Goal: Consume media (video, audio)

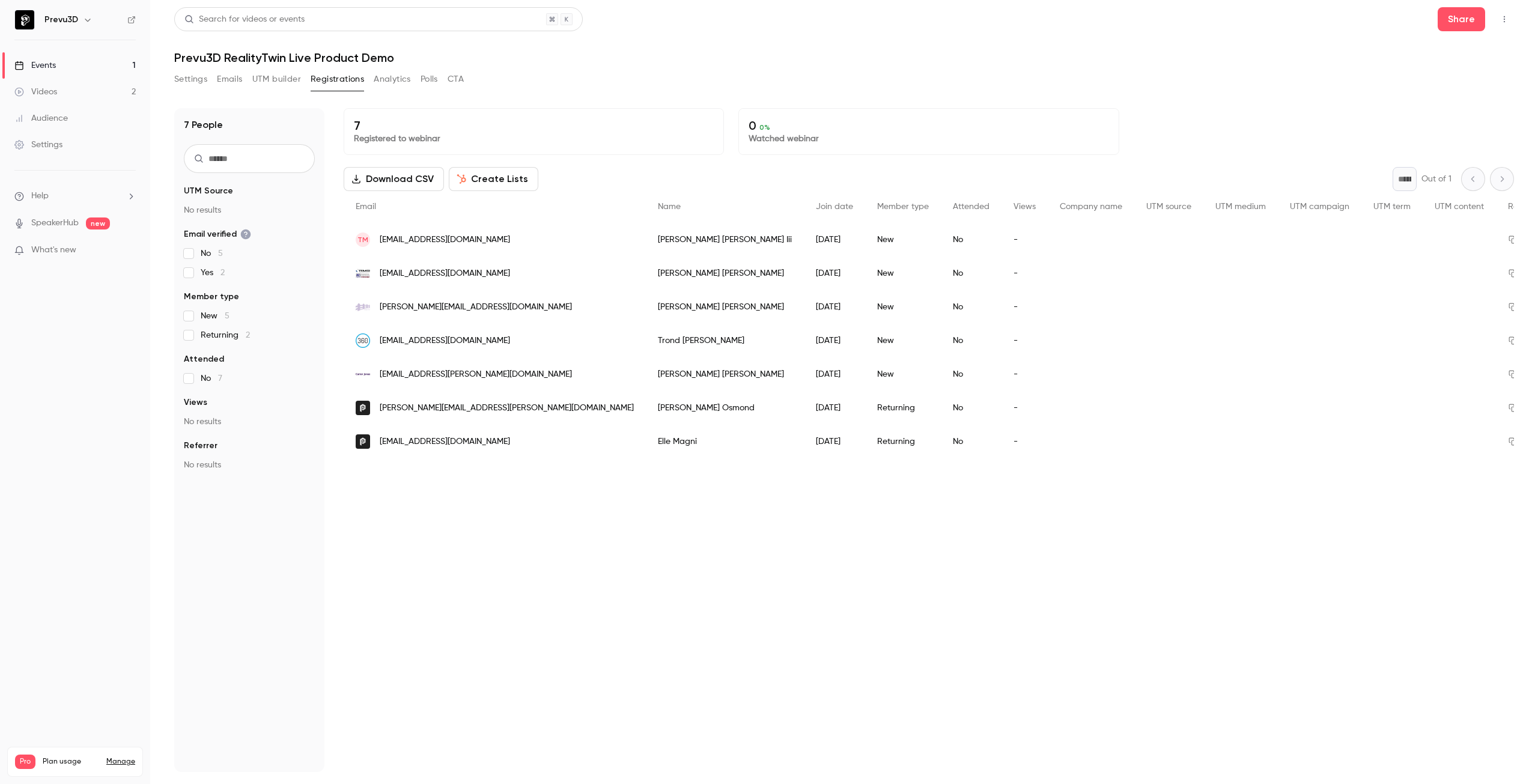
click at [71, 88] on link "Videos 2" at bounding box center [75, 92] width 150 height 26
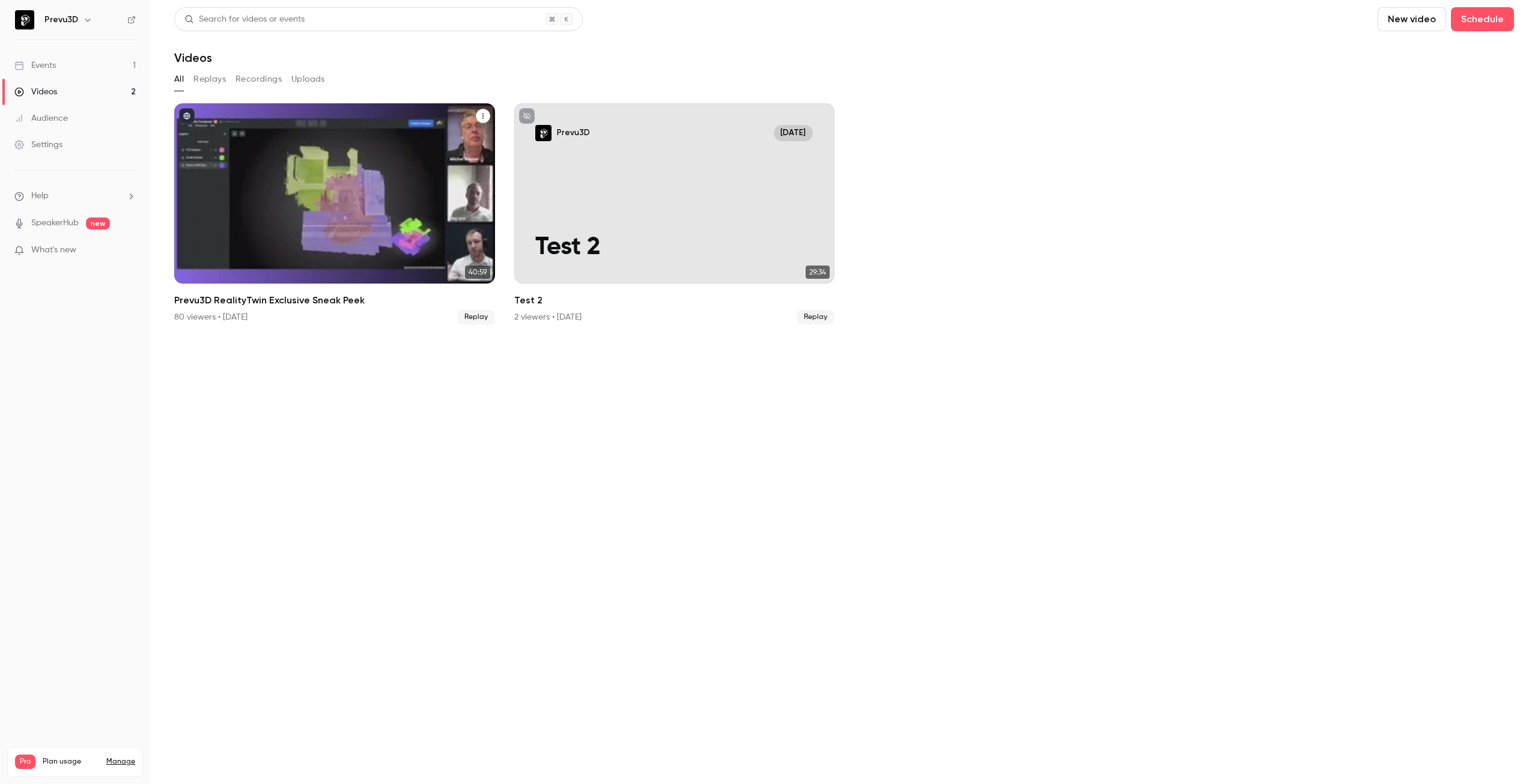
click at [240, 131] on div "Prevu3D RealityTwin Exclusive Sneak Peek" at bounding box center [335, 194] width 321 height 180
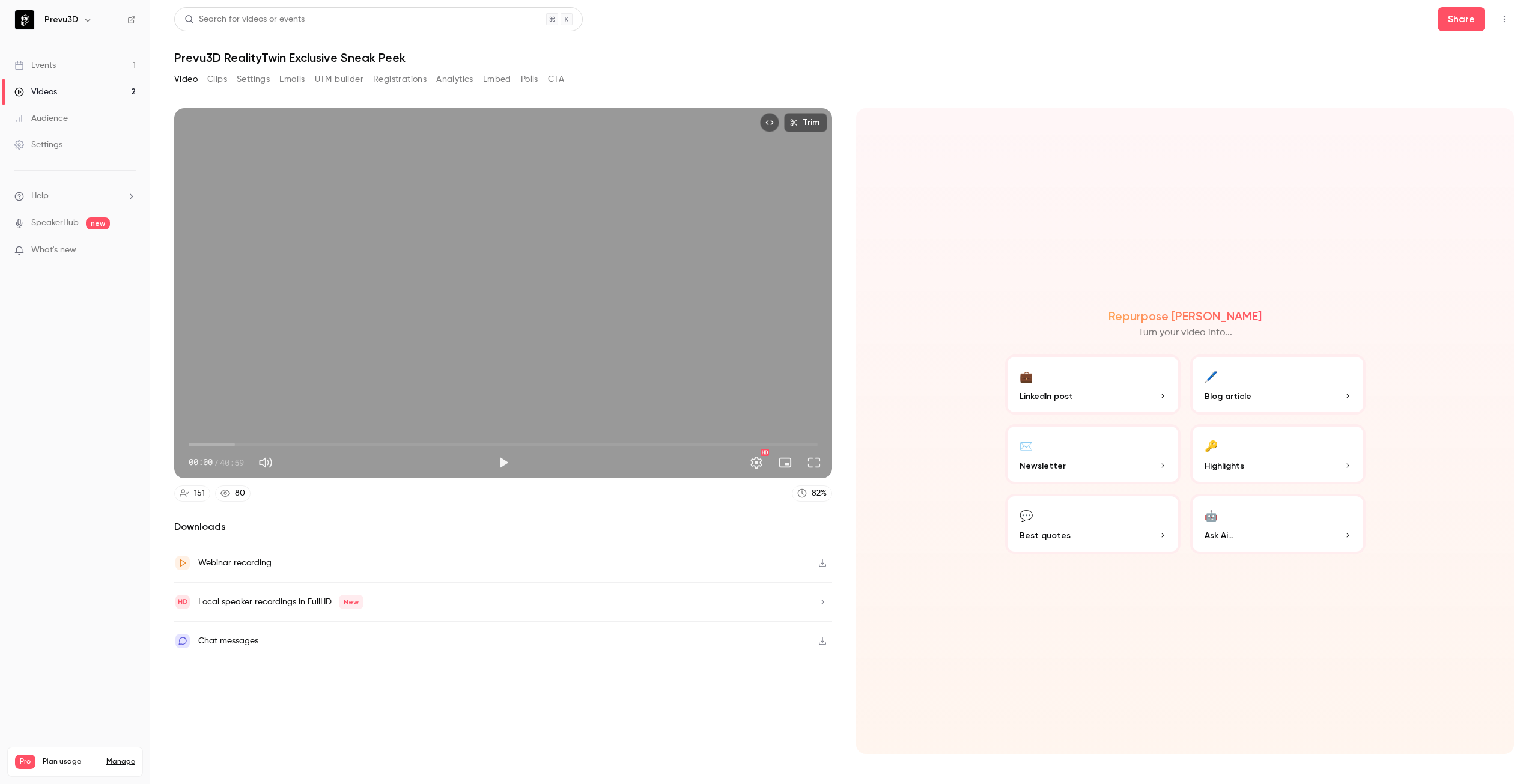
click at [243, 639] on div "Chat messages" at bounding box center [228, 640] width 60 height 14
